Goal: Transaction & Acquisition: Purchase product/service

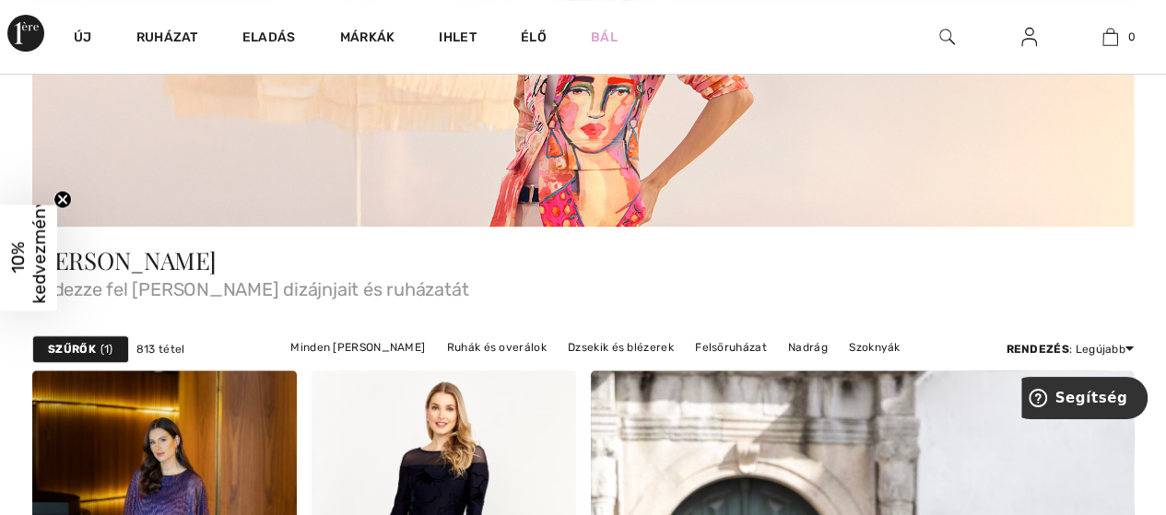
scroll to position [276, 0]
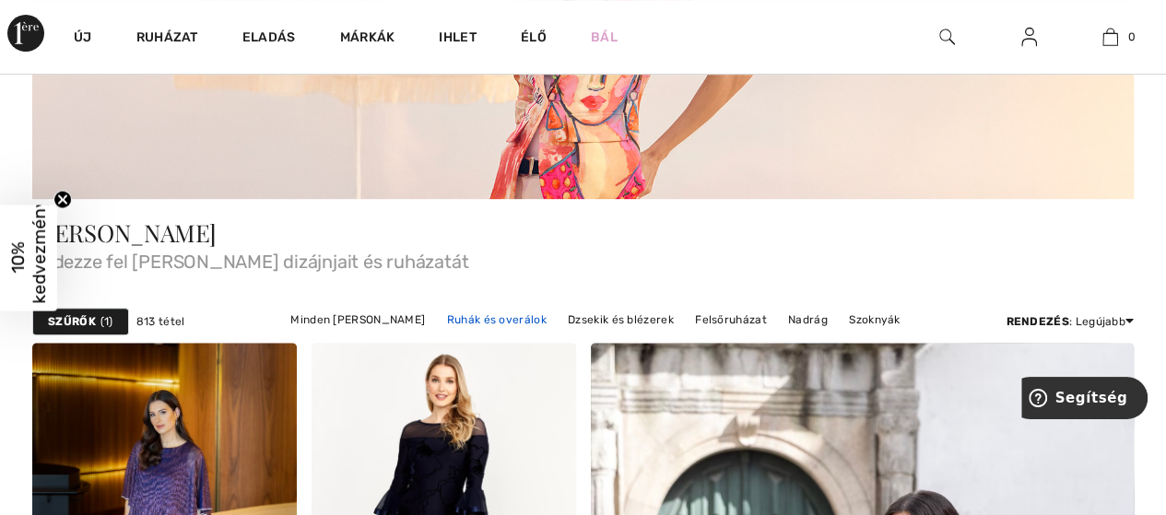
click at [485, 314] on font "Ruhák és overálok" at bounding box center [497, 319] width 100 height 13
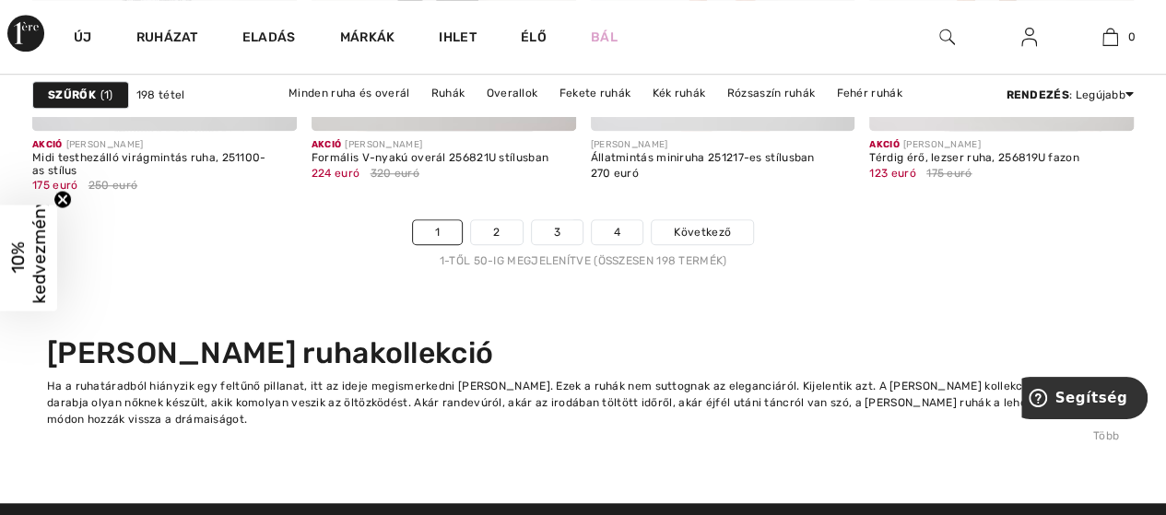
scroll to position [7740, 0]
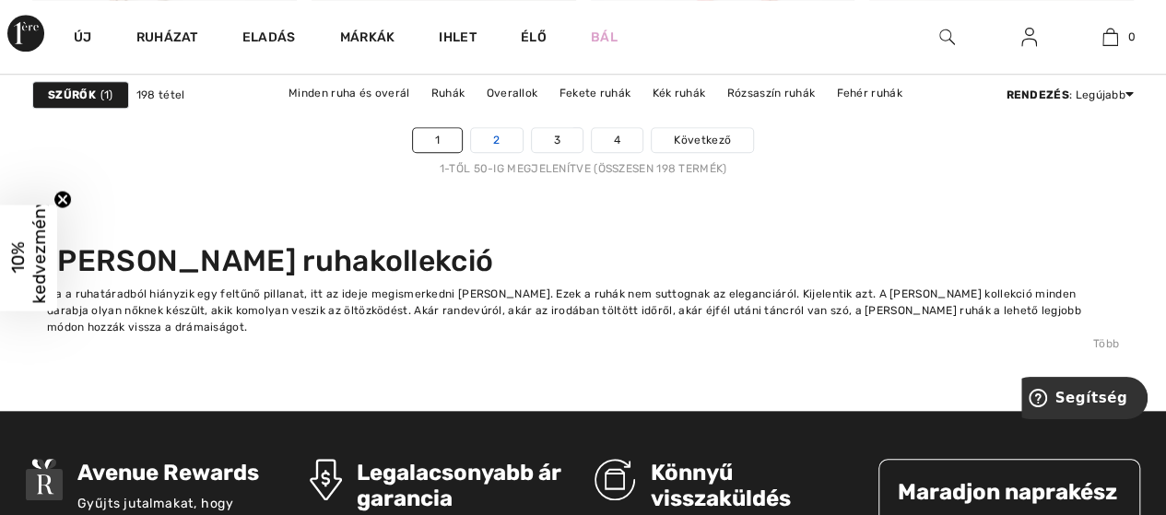
click at [493, 135] on link "2" at bounding box center [496, 140] width 51 height 24
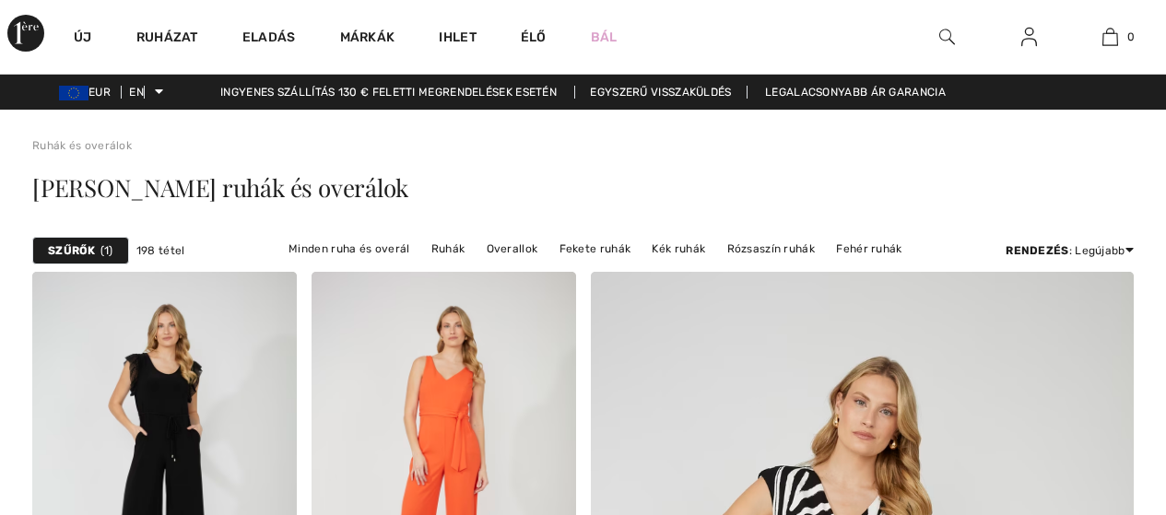
checkbox input "true"
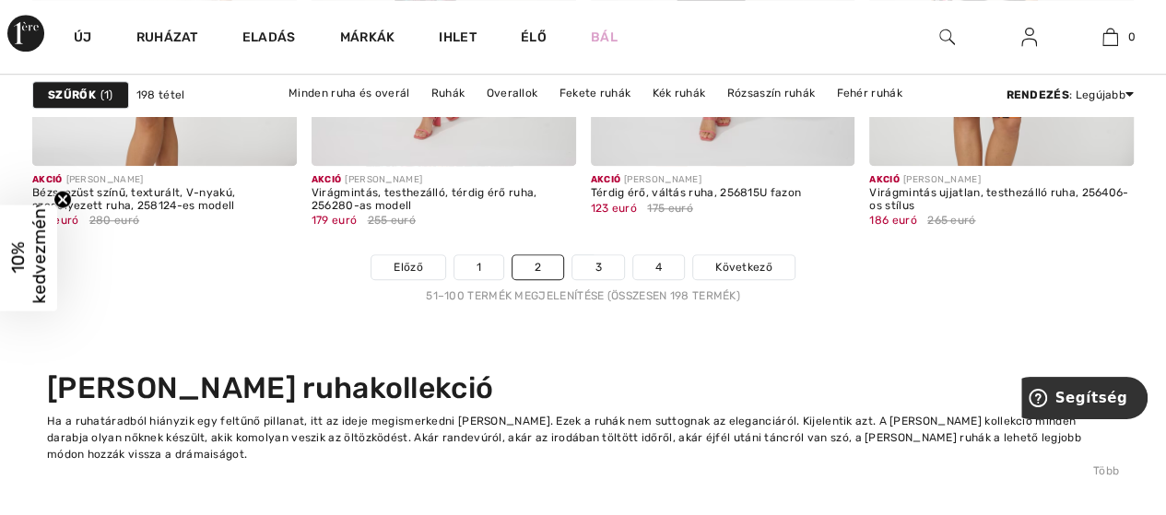
scroll to position [7648, 0]
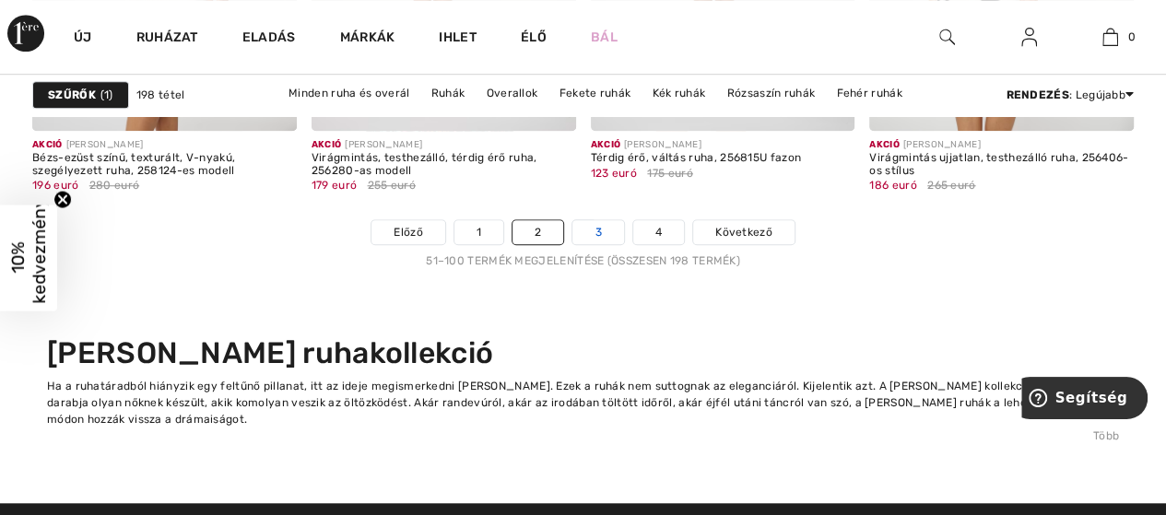
click at [592, 221] on link "3" at bounding box center [597, 232] width 51 height 24
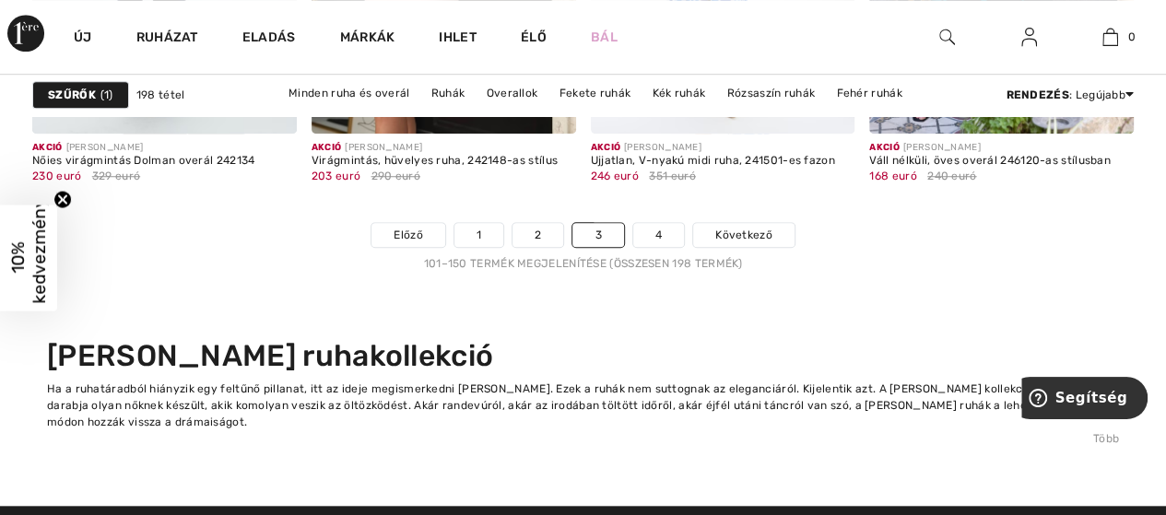
scroll to position [7556, 0]
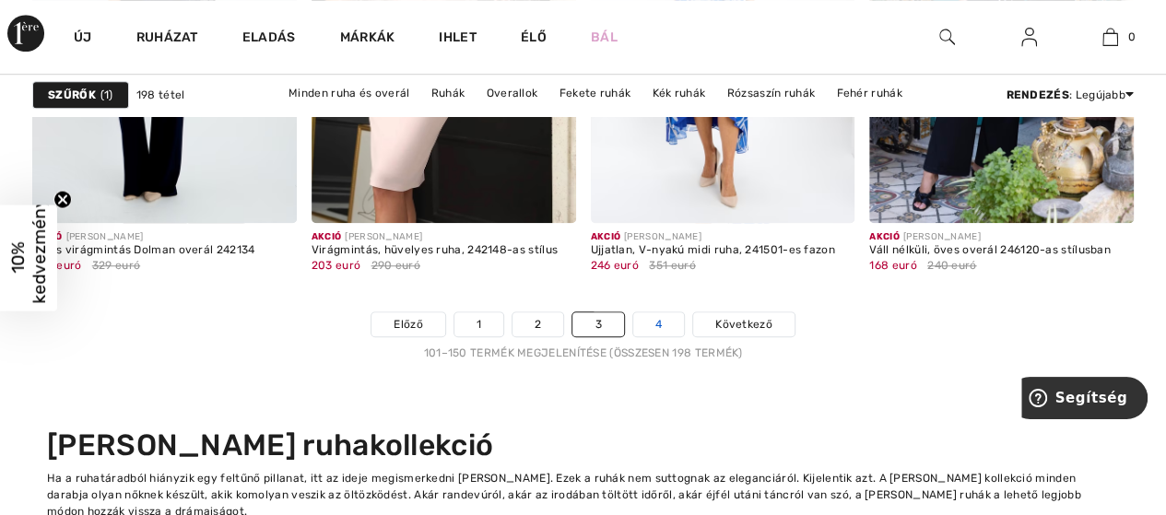
click at [651, 316] on link "4" at bounding box center [658, 324] width 51 height 24
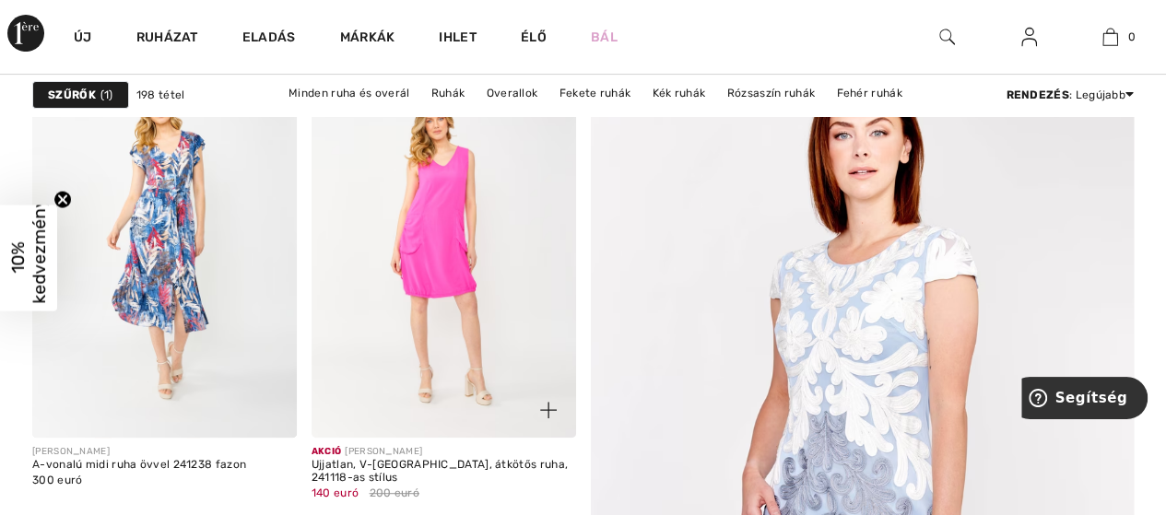
scroll to position [276, 0]
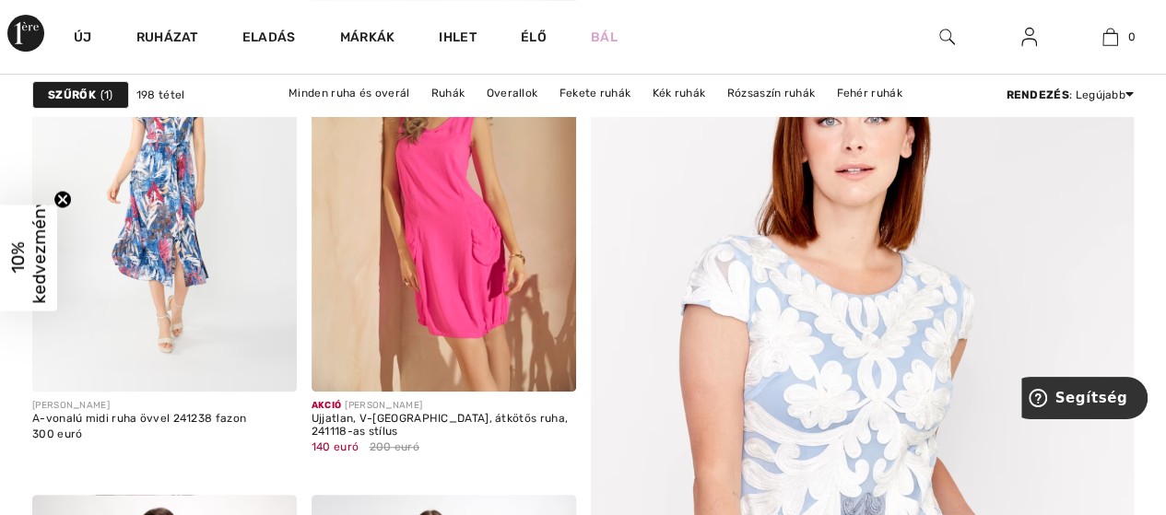
click at [804, 347] on img at bounding box center [861, 484] width 651 height 978
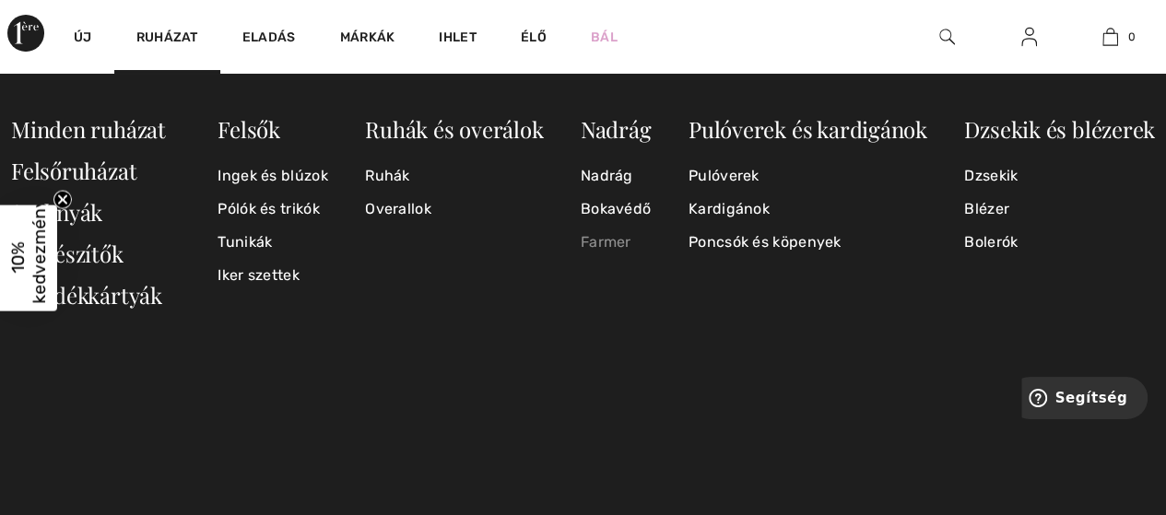
click at [608, 243] on font "Farmer" at bounding box center [606, 242] width 51 height 18
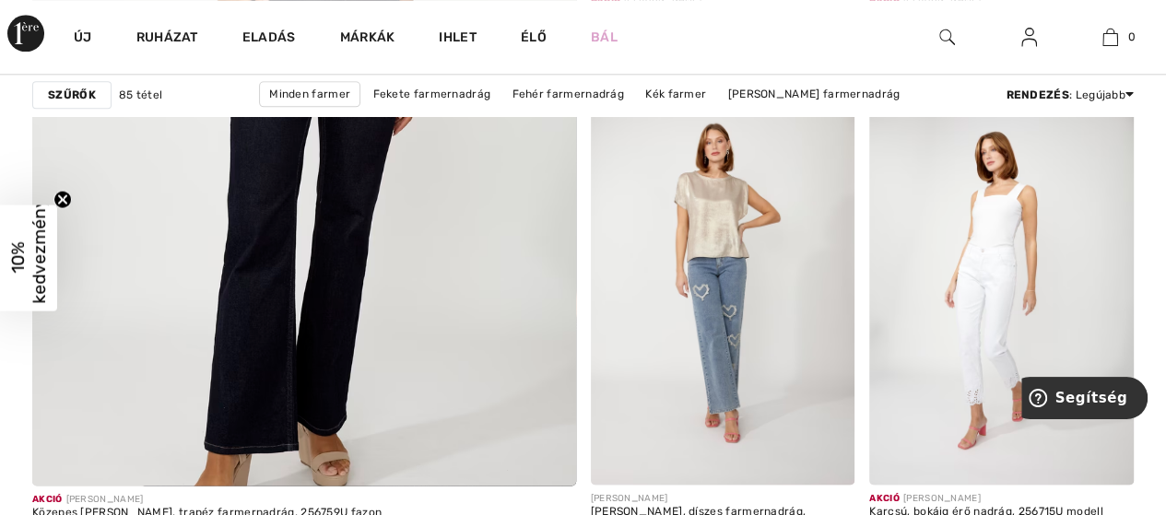
scroll to position [4515, 0]
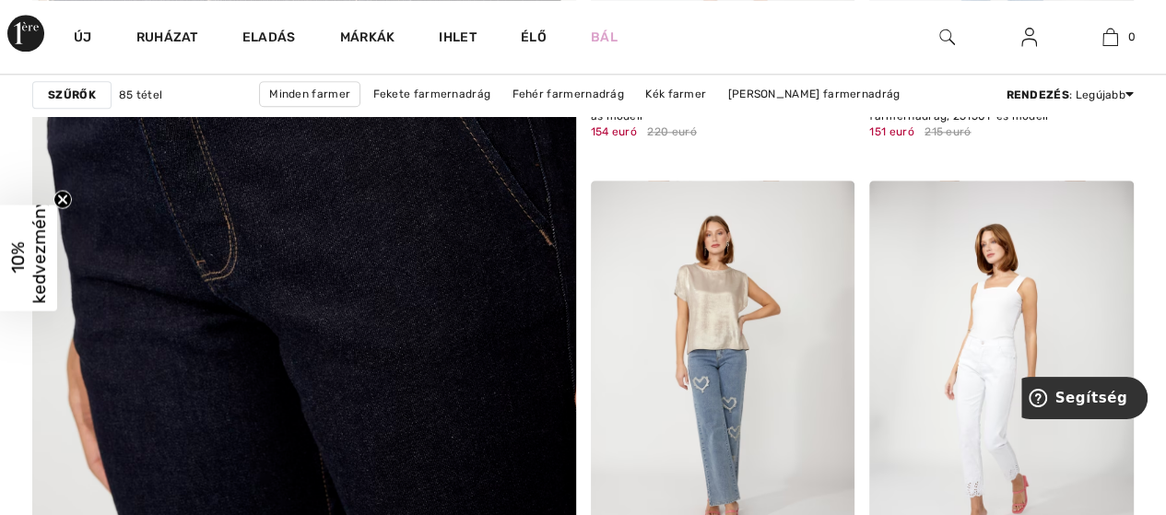
click at [356, 255] on img at bounding box center [303, 170] width 651 height 978
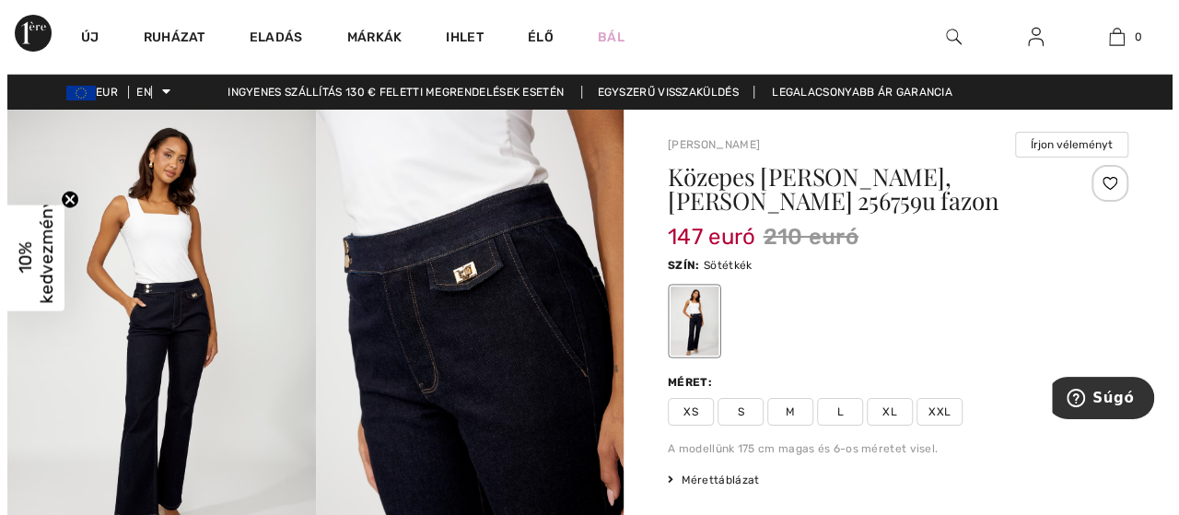
scroll to position [92, 0]
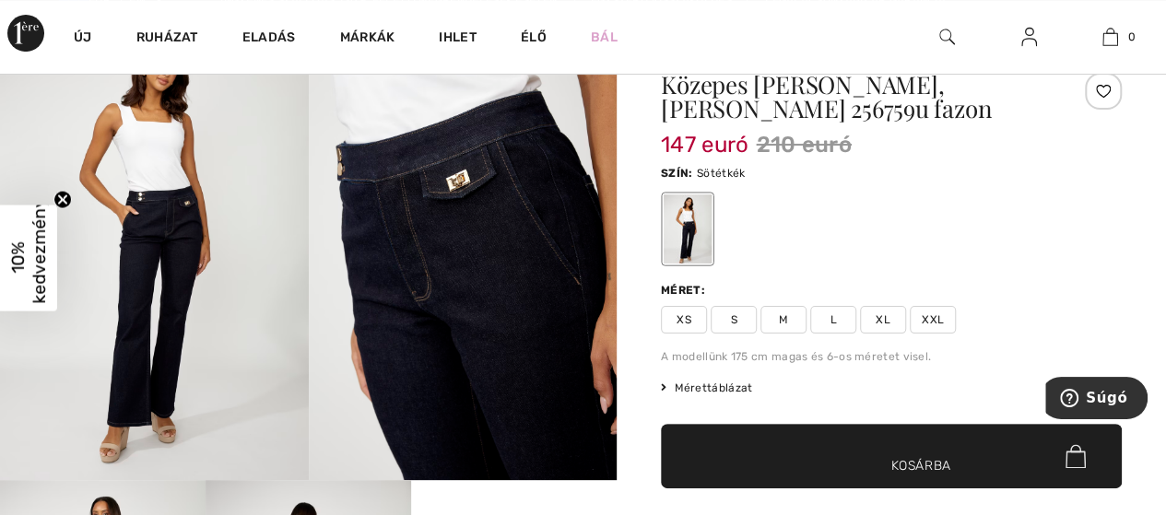
click at [172, 239] on img at bounding box center [154, 249] width 309 height 463
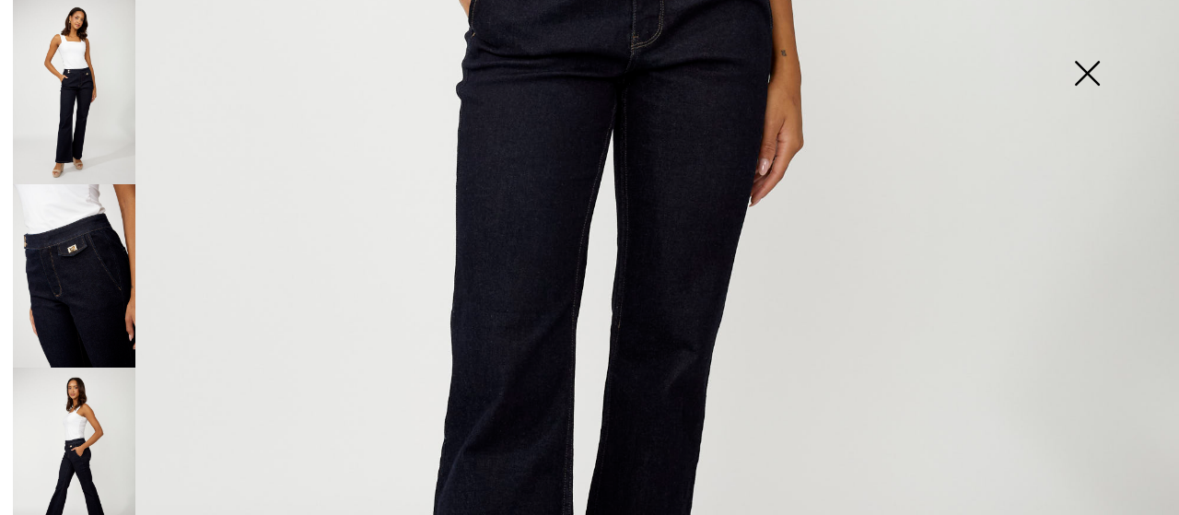
scroll to position [680, 0]
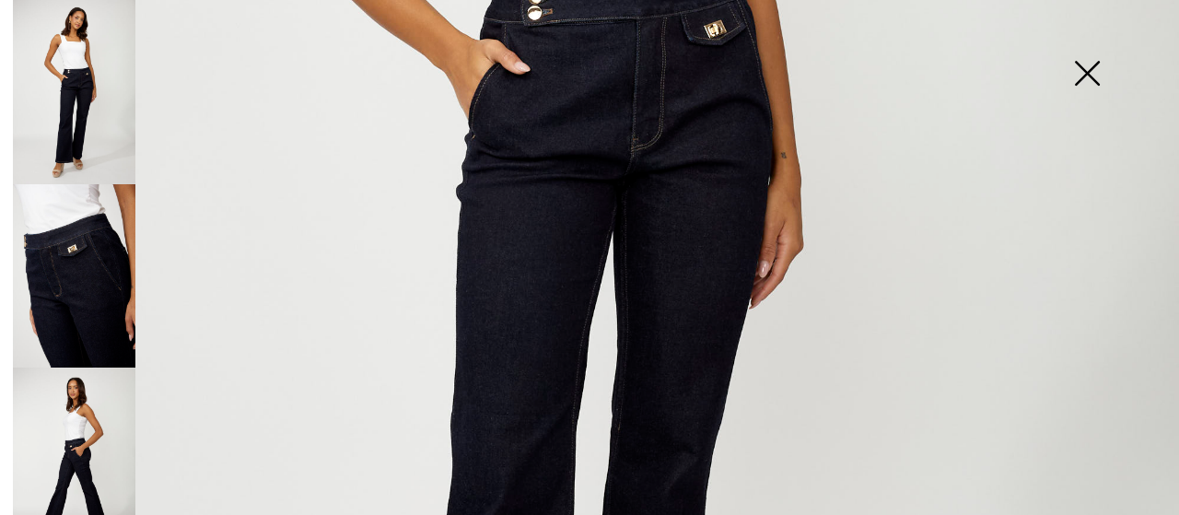
click at [78, 264] on img at bounding box center [74, 276] width 123 height 184
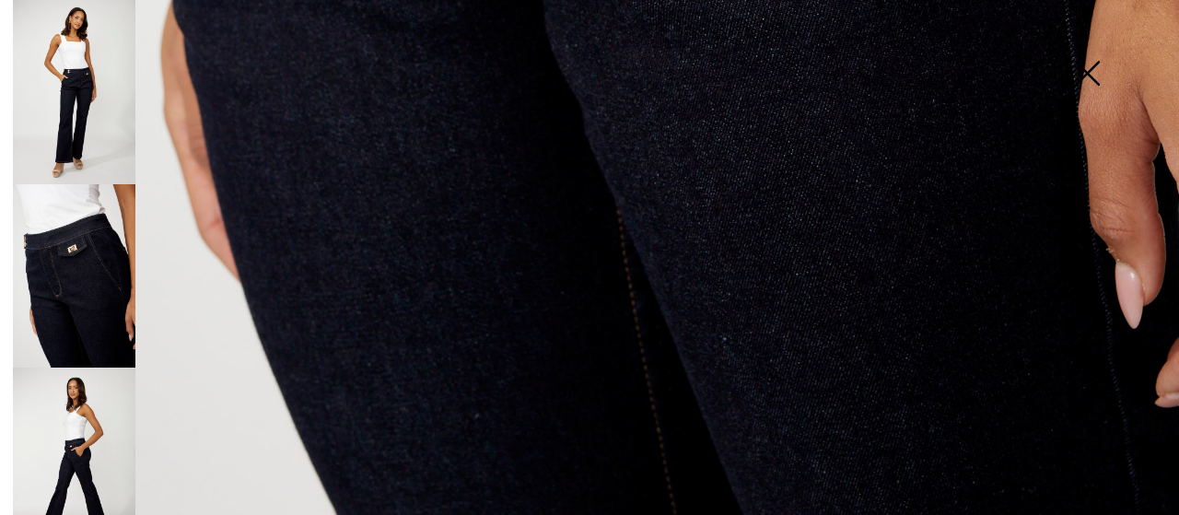
scroll to position [1233, 0]
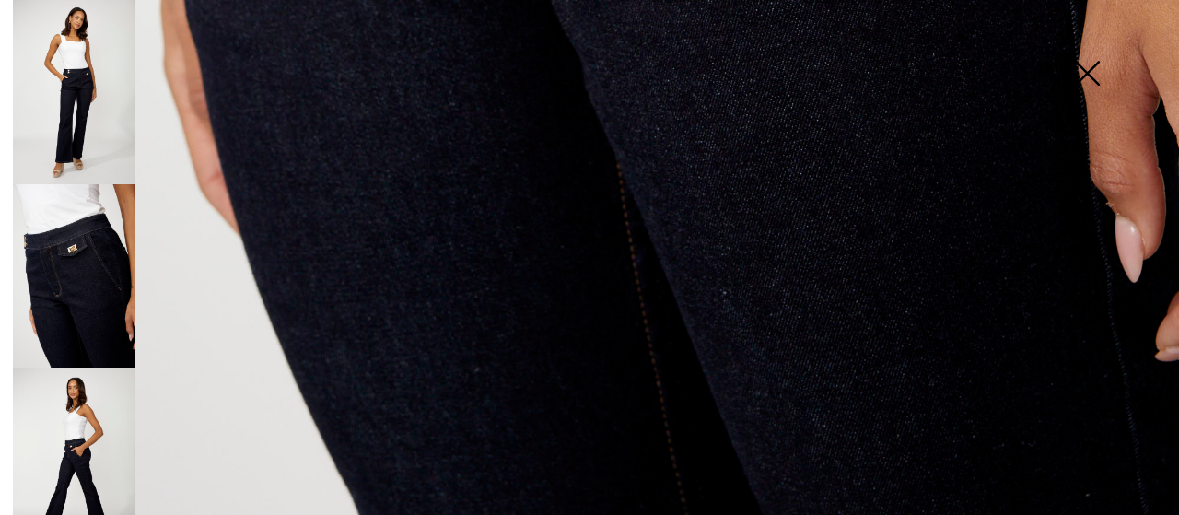
click at [95, 427] on img at bounding box center [74, 460] width 123 height 184
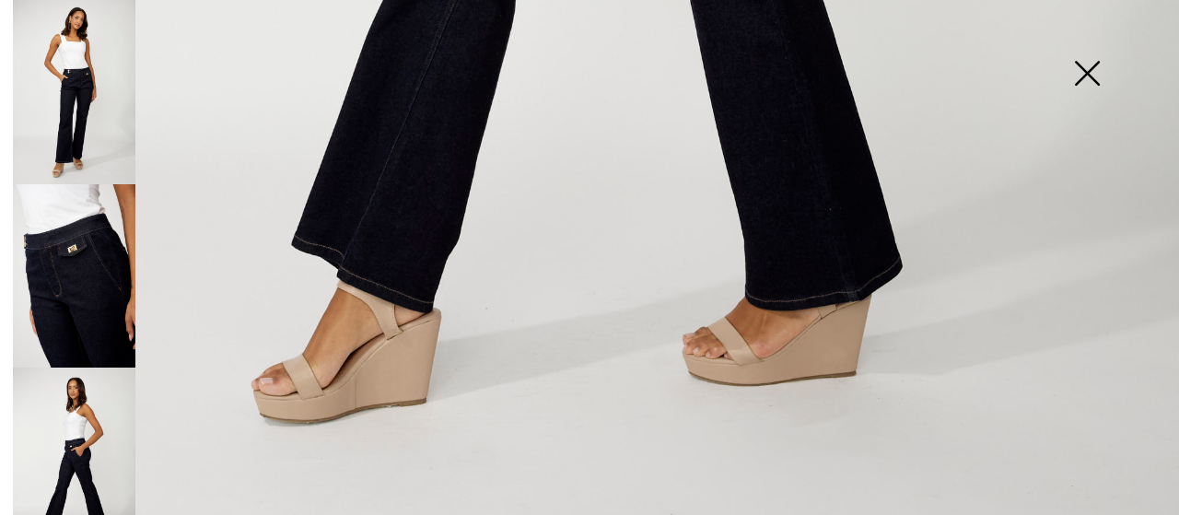
click at [1082, 65] on img at bounding box center [1087, 75] width 92 height 95
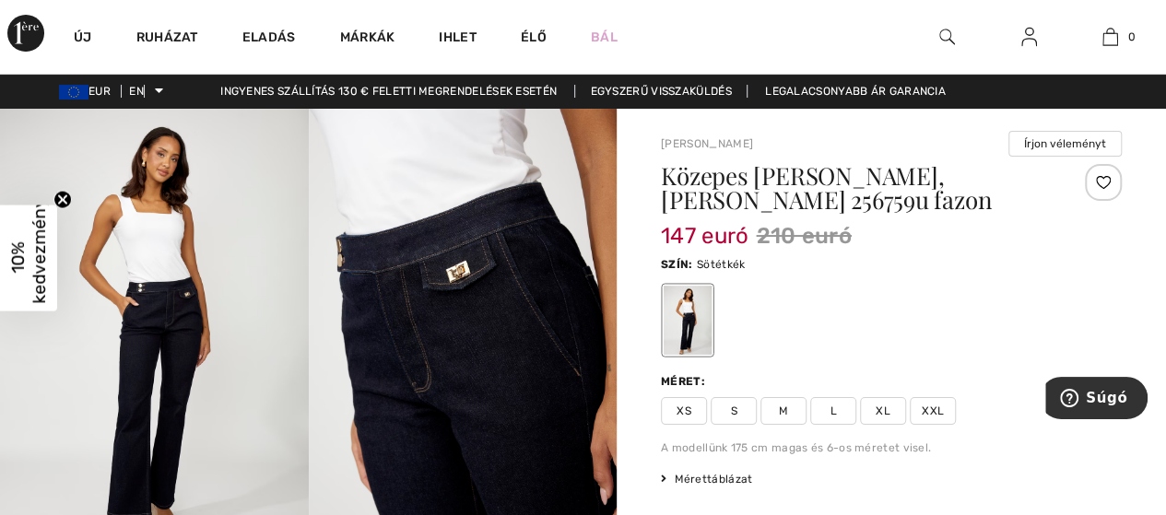
scroll to position [0, 0]
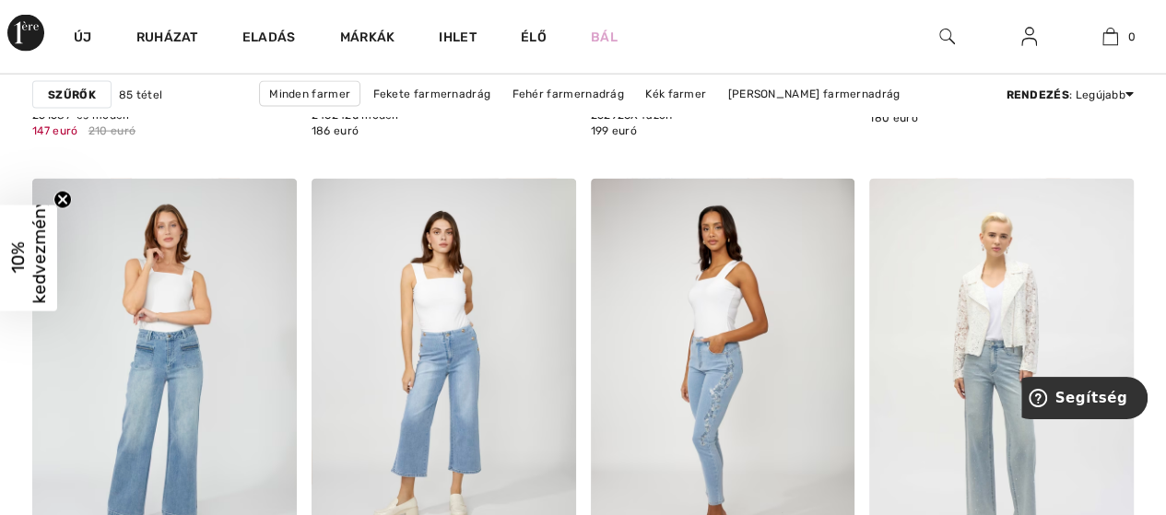
scroll to position [5713, 0]
